Goal: Check status: Check status

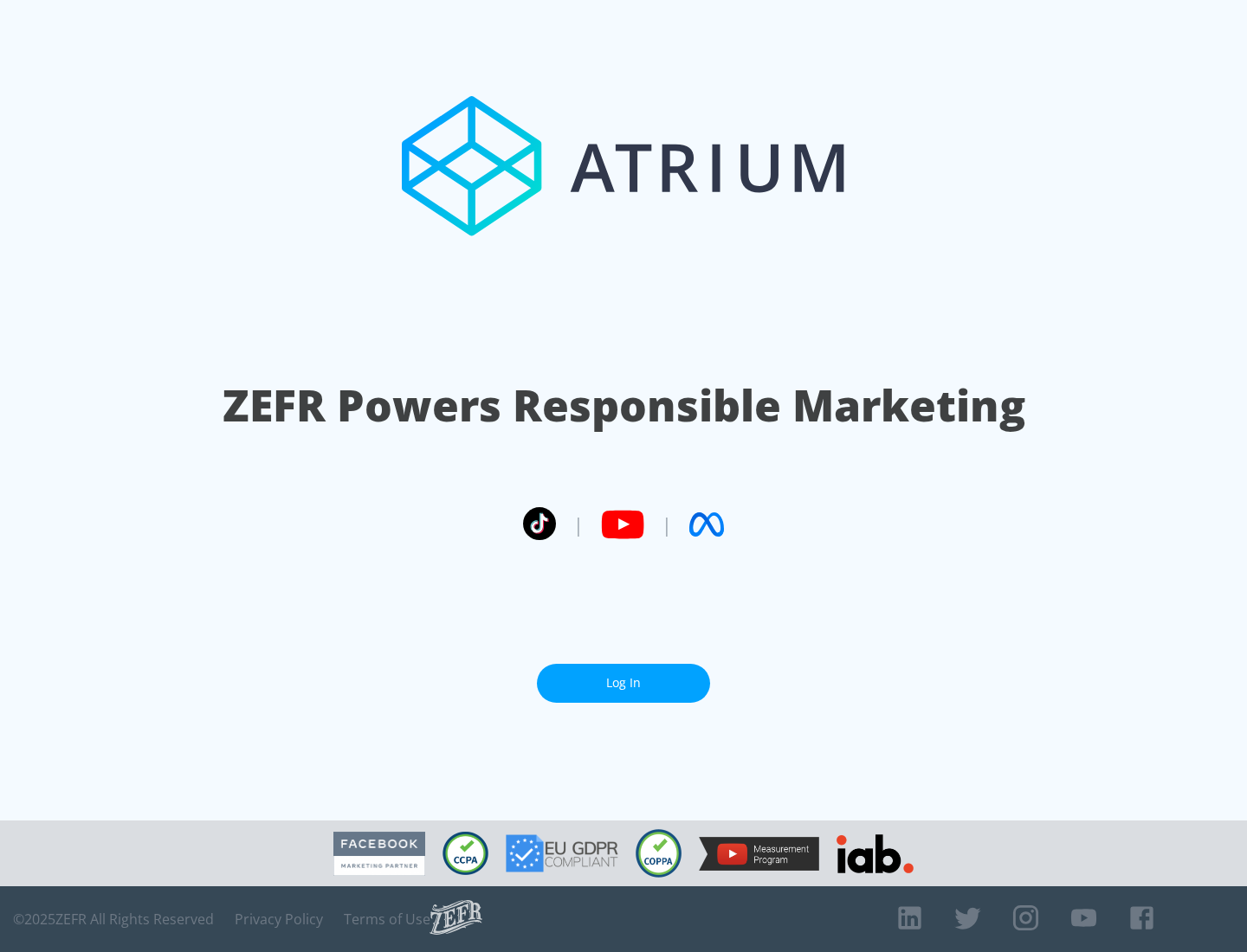
click at [623, 683] on link "Log In" at bounding box center [624, 684] width 173 height 39
